Goal: Task Accomplishment & Management: Manage account settings

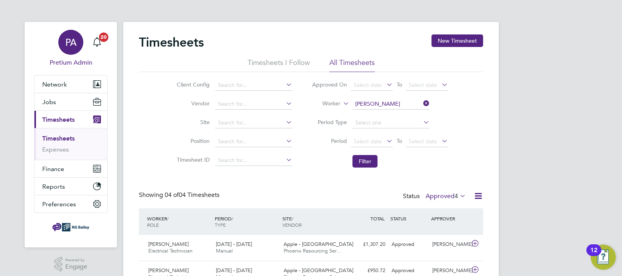
click at [70, 38] on span "PA" at bounding box center [70, 42] width 11 height 10
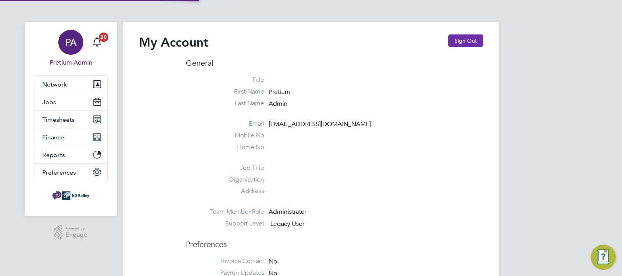
type input "ABM@pretiumresourcing.co.uk"
click at [457, 42] on button "Sign Out" at bounding box center [465, 40] width 35 height 13
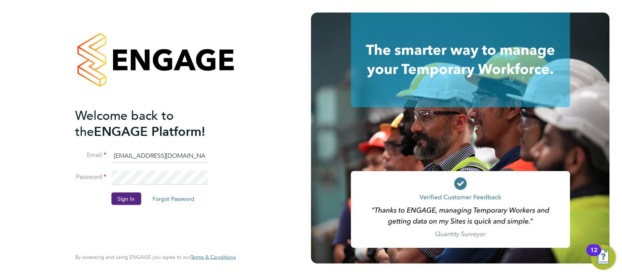
click at [132, 156] on input "ABM@pretiumresourcing.co.uk" at bounding box center [159, 156] width 97 height 14
type input "ngb@pretiumresourcing.co.uk"
click at [127, 198] on button "Sign In" at bounding box center [126, 198] width 30 height 13
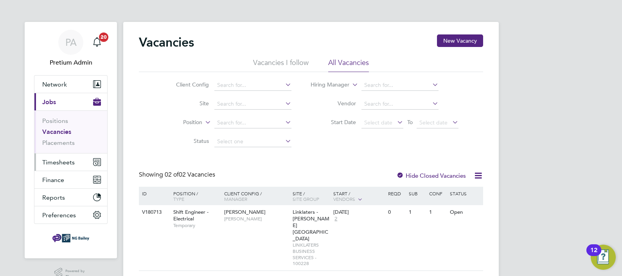
click at [61, 164] on span "Timesheets" at bounding box center [58, 161] width 32 height 7
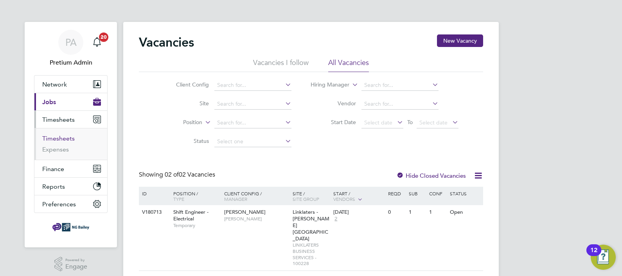
click at [60, 139] on link "Timesheets" at bounding box center [58, 138] width 32 height 7
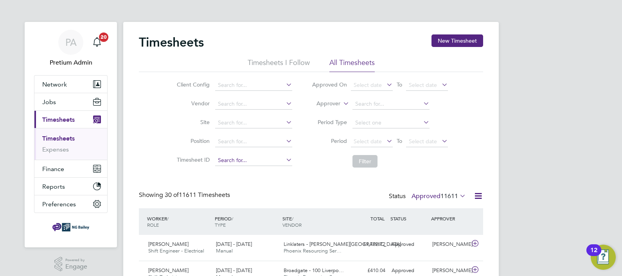
click at [242, 160] on input at bounding box center [253, 160] width 77 height 11
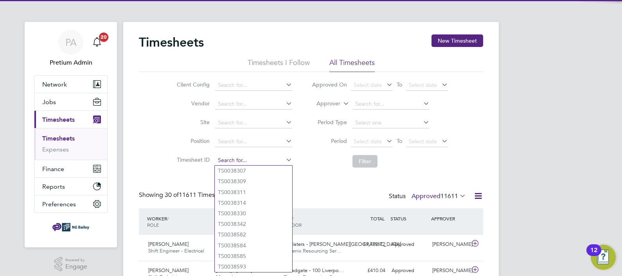
paste input "TS1830365"
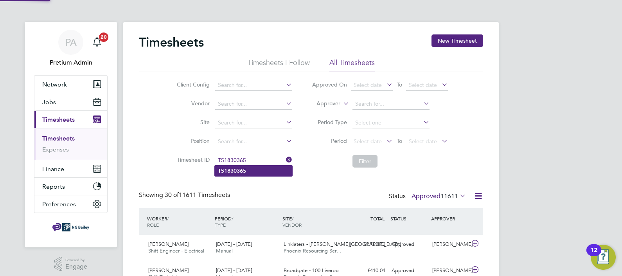
type input "TS1830365"
click at [248, 170] on li "TS1830365" at bounding box center [253, 170] width 77 height 11
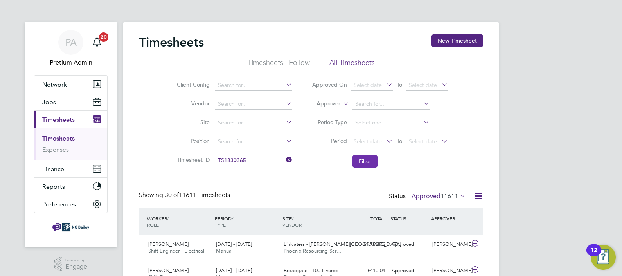
click at [362, 158] on button "Filter" at bounding box center [364, 161] width 25 height 13
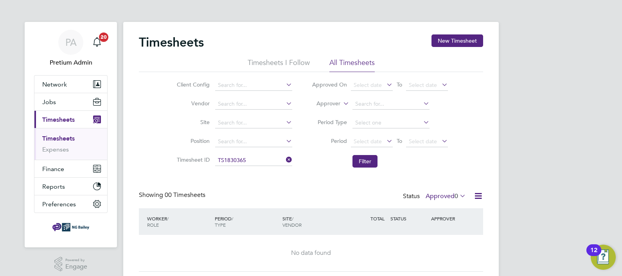
click at [445, 194] on label "Approved 0" at bounding box center [445, 196] width 40 height 8
click at [449, 231] on li "Submitted" at bounding box center [445, 231] width 36 height 11
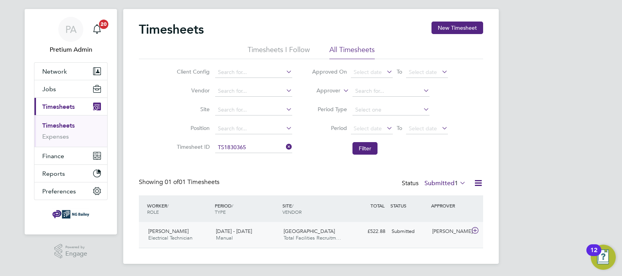
click at [314, 226] on div "Southampton FC Stadium Total Facilities Recruitm…" at bounding box center [314, 235] width 68 height 20
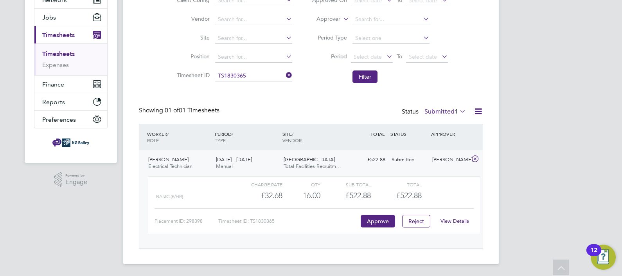
click at [459, 221] on link "View Details" at bounding box center [454, 220] width 29 height 7
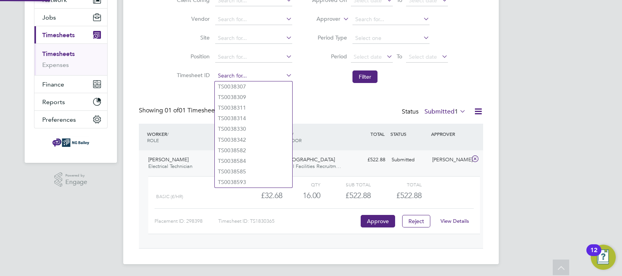
click at [228, 79] on input at bounding box center [253, 75] width 77 height 11
paste input "TS1830354"
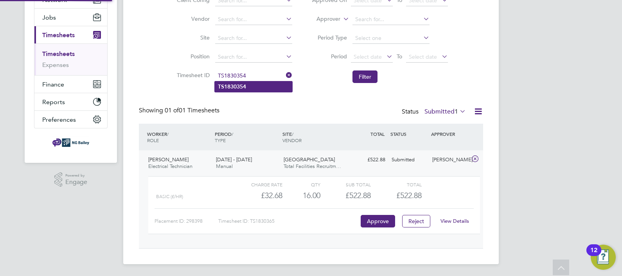
type input "TS1830354"
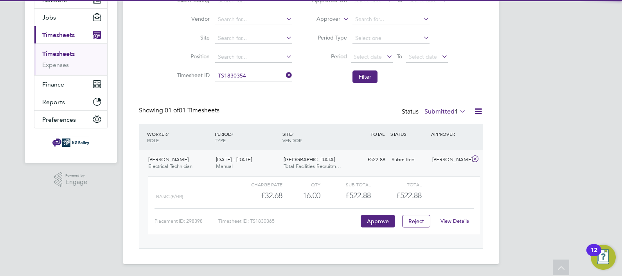
click at [240, 87] on b "TS1830354" at bounding box center [232, 86] width 28 height 7
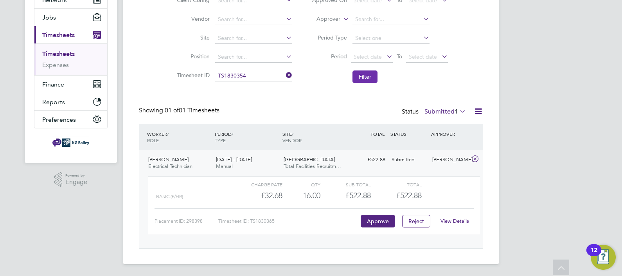
click at [366, 76] on button "Filter" at bounding box center [364, 76] width 25 height 13
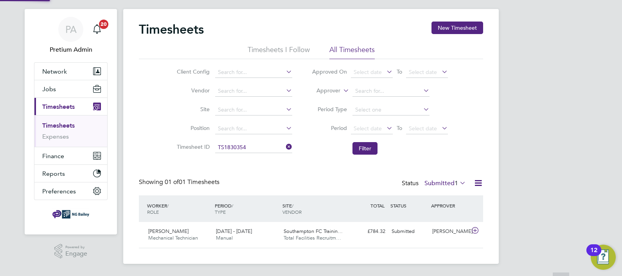
scroll to position [20, 68]
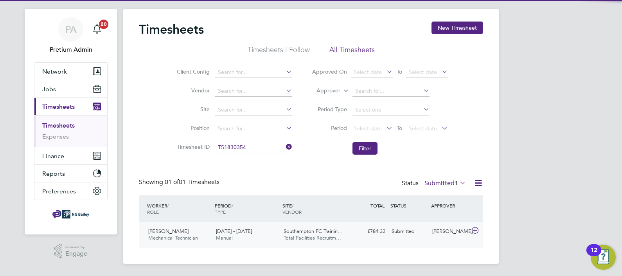
click at [325, 234] on div "Southampton FC Trainin… Total Facilities Recruitm…" at bounding box center [314, 235] width 68 height 20
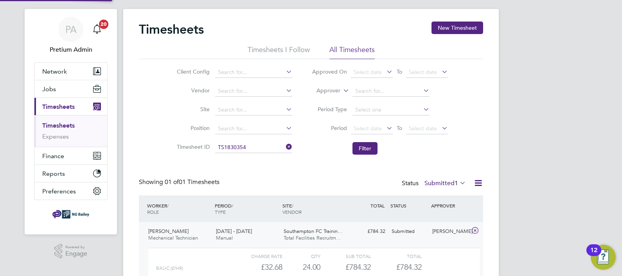
scroll to position [69, 0]
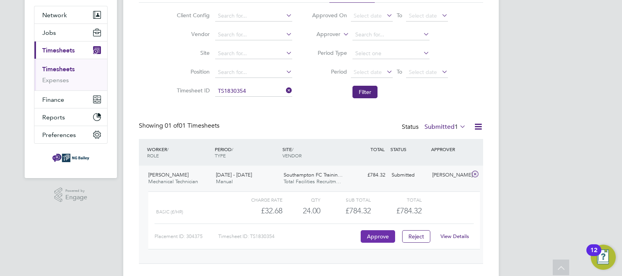
click at [381, 235] on button "Approve" at bounding box center [377, 236] width 34 height 13
click at [231, 93] on input at bounding box center [253, 91] width 77 height 11
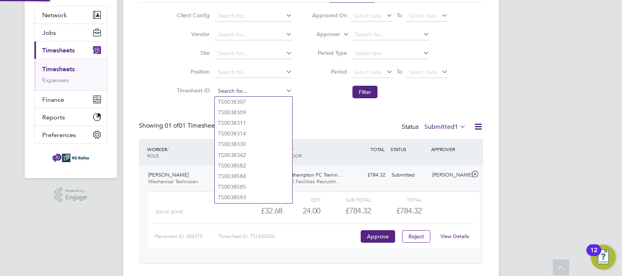
paste input "TS1828450"
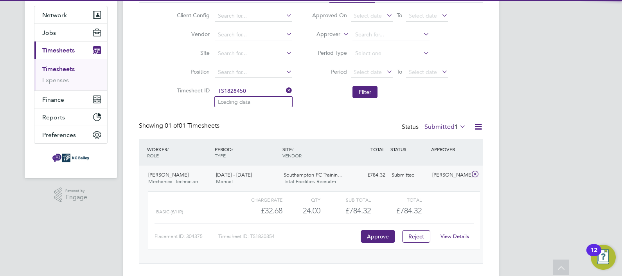
type input "TS0038307"
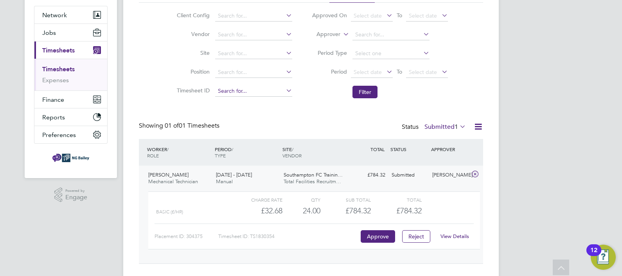
click at [230, 88] on input at bounding box center [253, 91] width 77 height 11
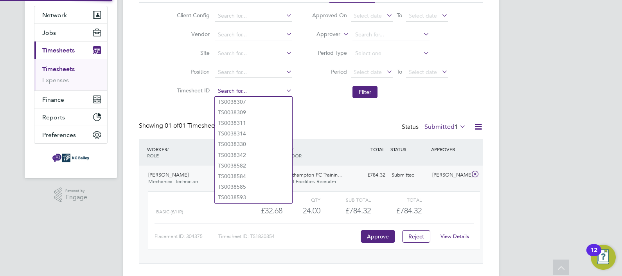
paste input "TS1828450"
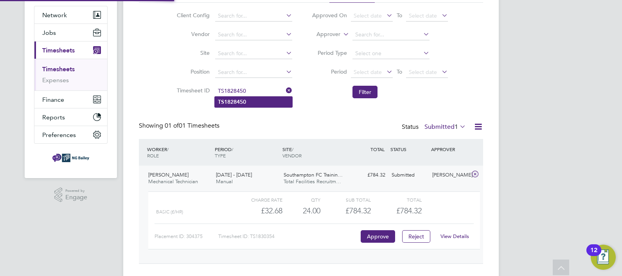
type input "TS1828450"
click at [262, 104] on li "TS1828450" at bounding box center [253, 102] width 77 height 11
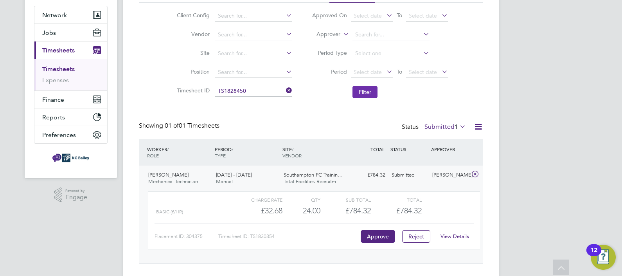
click at [369, 90] on button "Filter" at bounding box center [364, 92] width 25 height 13
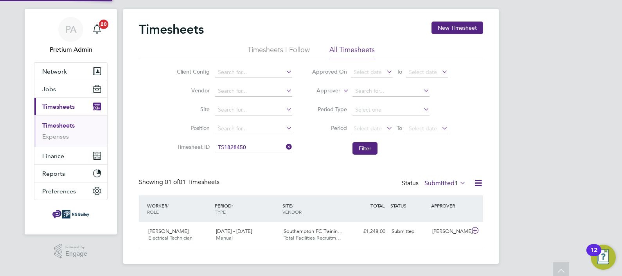
scroll to position [20, 68]
click at [274, 223] on div "Alwyn Kosted Electrical Technician 20 - 26 Sep 2025 20 - 26 Sep 2025 Manual Sou…" at bounding box center [311, 235] width 344 height 26
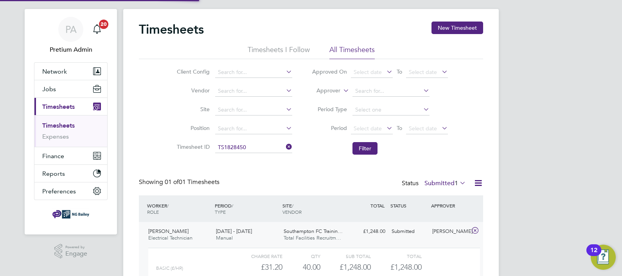
scroll to position [59, 0]
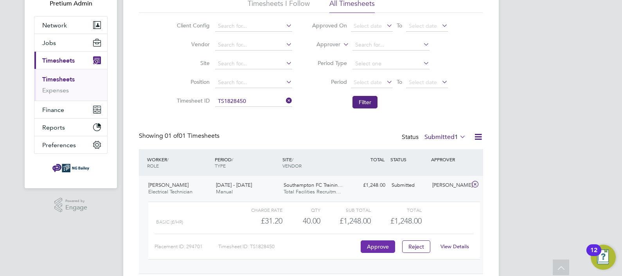
click at [385, 246] on button "Approve" at bounding box center [377, 246] width 34 height 13
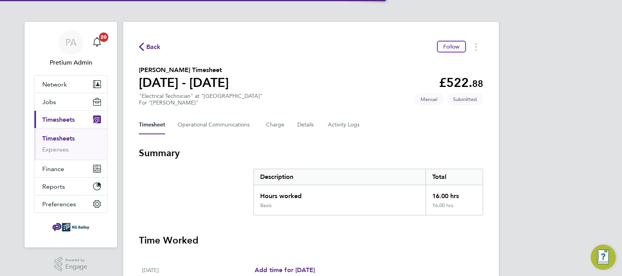
scroll to position [266, 0]
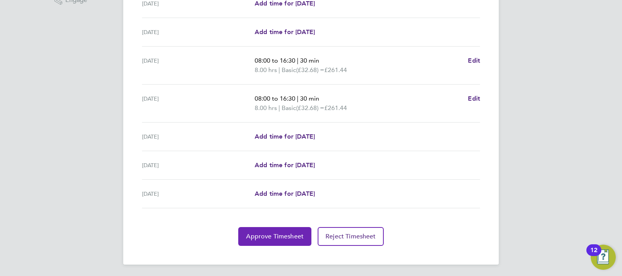
click at [271, 235] on span "Approve Timesheet" at bounding box center [274, 236] width 57 height 8
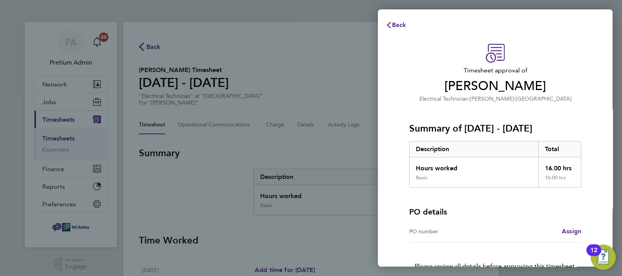
scroll to position [45, 0]
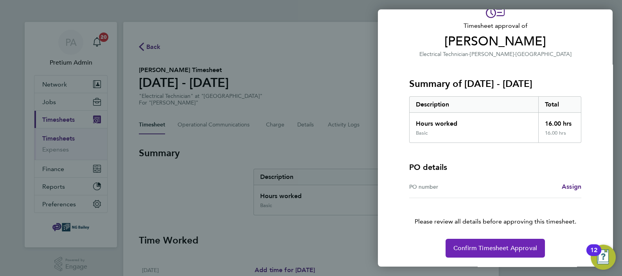
click at [495, 251] on button "Confirm Timesheet Approval" at bounding box center [494, 248] width 99 height 19
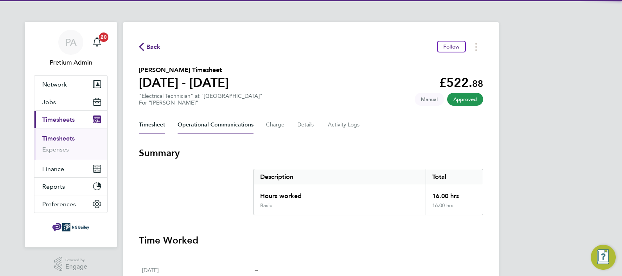
click at [207, 121] on Communications-tab "Operational Communications" at bounding box center [216, 124] width 76 height 19
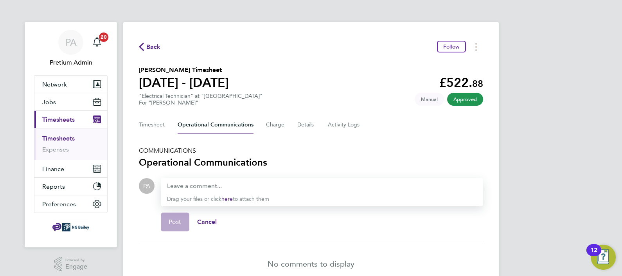
click at [197, 182] on div at bounding box center [322, 185] width 310 height 9
click at [179, 218] on span "Post" at bounding box center [175, 222] width 13 height 8
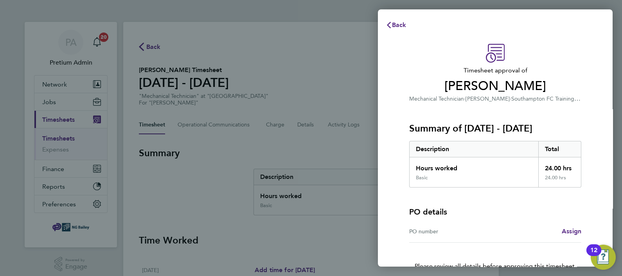
scroll to position [45, 0]
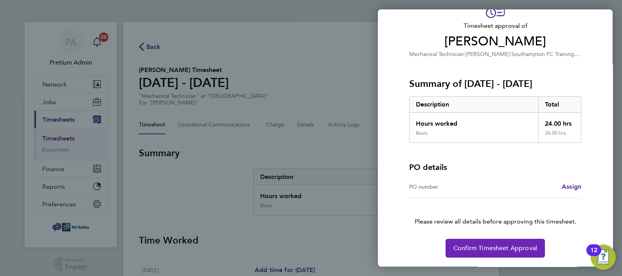
click at [475, 242] on button "Confirm Timesheet Approval" at bounding box center [494, 248] width 99 height 19
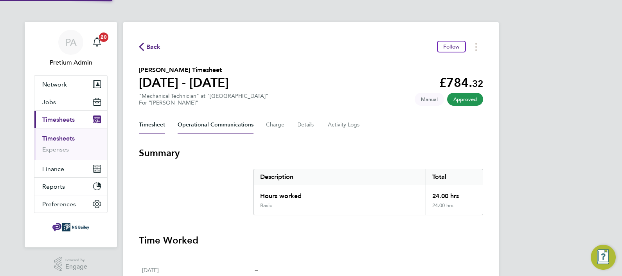
click at [210, 125] on Communications-tab "Operational Communications" at bounding box center [216, 124] width 76 height 19
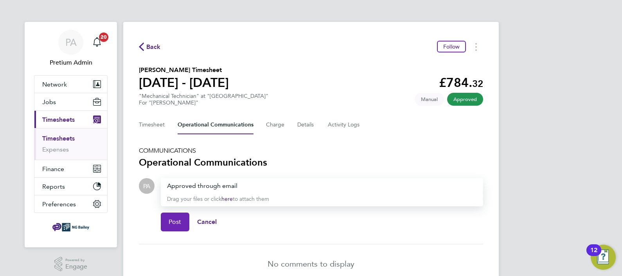
click at [178, 217] on button "Post" at bounding box center [175, 221] width 29 height 19
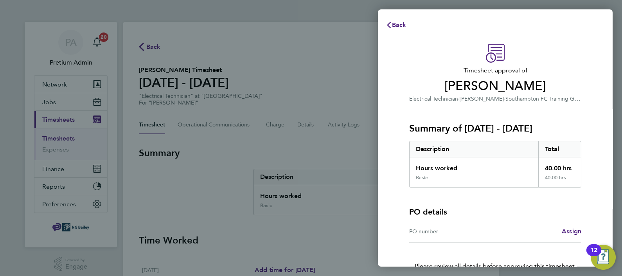
scroll to position [45, 0]
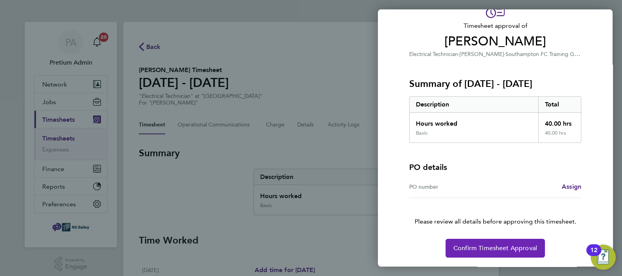
click at [495, 242] on button "Confirm Timesheet Approval" at bounding box center [494, 248] width 99 height 19
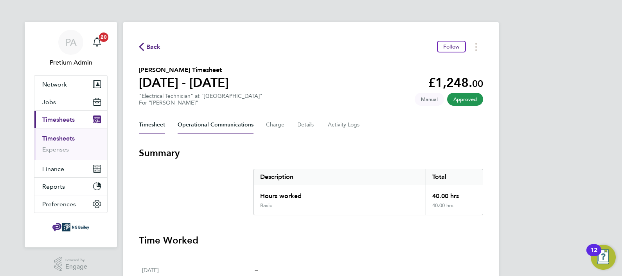
click at [200, 122] on Communications-tab "Operational Communications" at bounding box center [216, 124] width 76 height 19
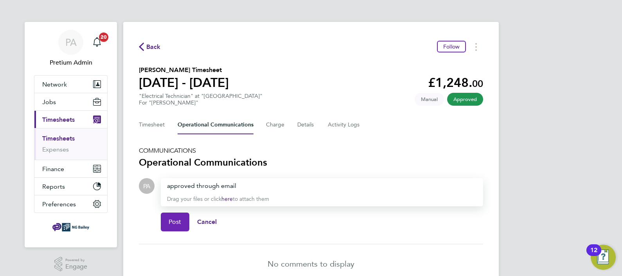
click at [179, 218] on span "Post" at bounding box center [175, 222] width 13 height 8
